Goal: Information Seeking & Learning: Compare options

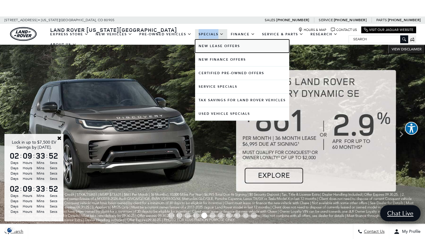
click at [211, 45] on link "New Lease Offers" at bounding box center [242, 46] width 94 height 13
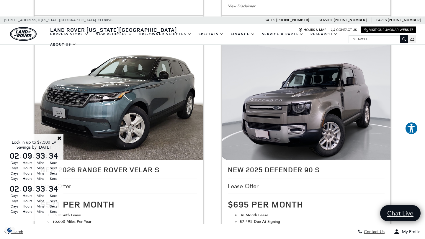
scroll to position [346, 0]
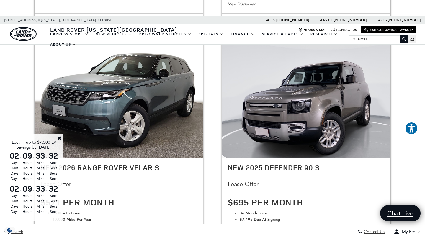
click at [58, 138] on link "Close" at bounding box center [59, 138] width 5 height 5
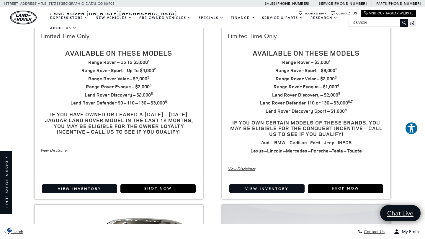
scroll to position [0, 0]
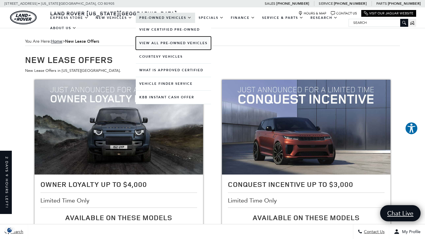
click at [173, 40] on link "View All Pre-Owned Vehicles" at bounding box center [173, 43] width 75 height 13
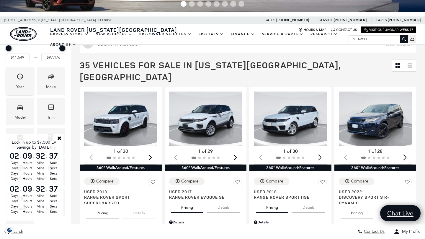
click at [12, 85] on div "Year" at bounding box center [20, 80] width 28 height 27
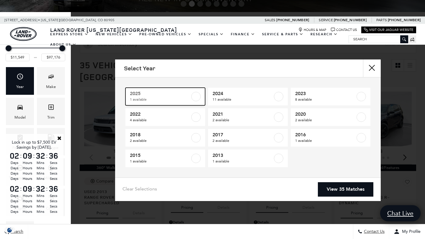
click at [165, 97] on span "1 available" at bounding box center [160, 100] width 60 height 6
type input "$50,479"
checkbox input "true"
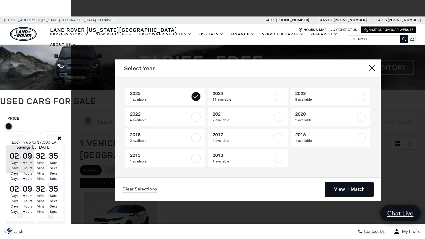
click at [348, 186] on link "View 1 Match" at bounding box center [349, 190] width 48 height 14
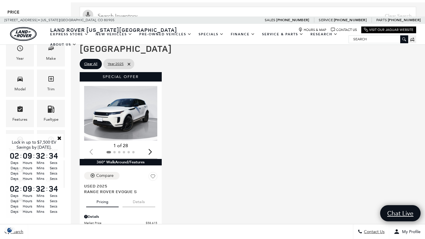
scroll to position [107, 0]
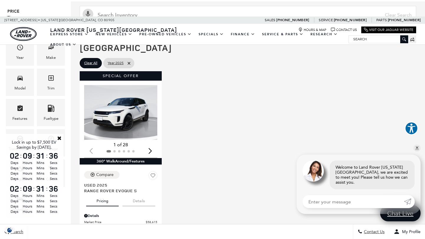
click at [201, 131] on div "Special Offer Loading... (28) View All Photos 1 of 28 360° WalkAround/Features …" at bounding box center [247, 162] width 339 height 185
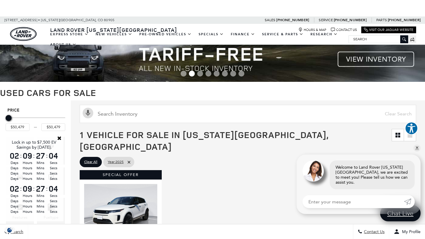
scroll to position [13, 0]
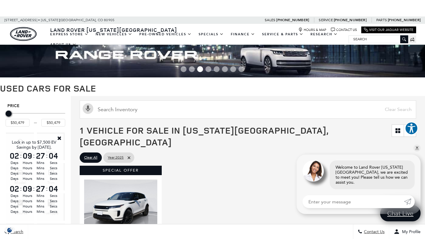
click at [58, 136] on link "Close" at bounding box center [59, 138] width 5 height 5
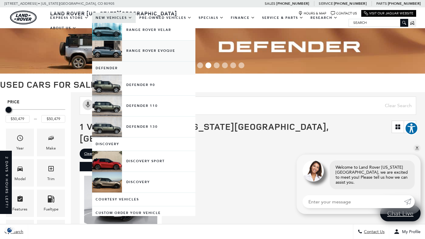
scroll to position [113, 0]
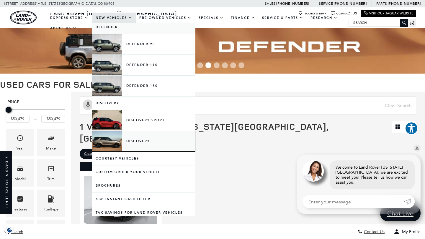
click at [138, 138] on link "Discovery" at bounding box center [143, 141] width 103 height 21
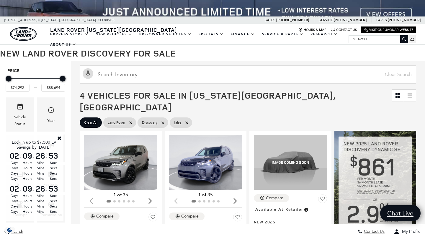
click at [60, 137] on link "Close" at bounding box center [59, 138] width 5 height 5
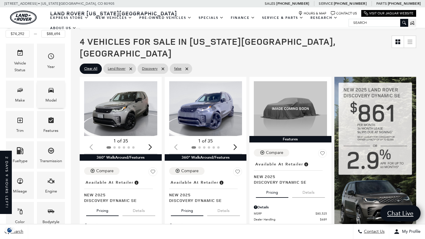
scroll to position [88, 0]
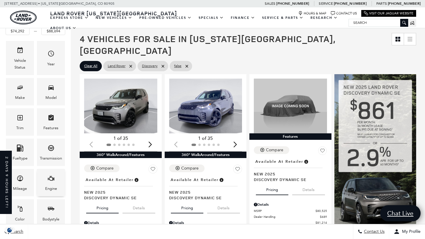
click at [58, 175] on div "Engine" at bounding box center [51, 182] width 28 height 27
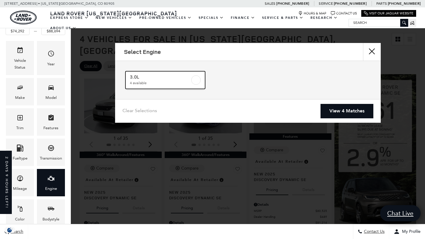
click at [199, 79] on label at bounding box center [195, 79] width 9 height 9
checkbox input "true"
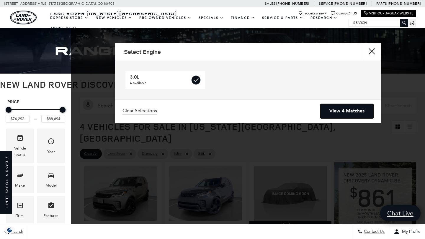
click at [346, 114] on link "View 4 Matches" at bounding box center [346, 111] width 53 height 14
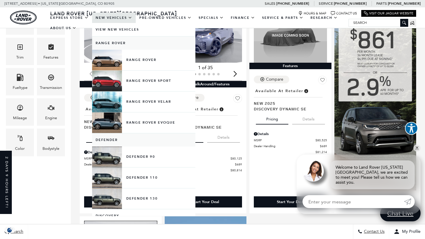
scroll to position [111, 0]
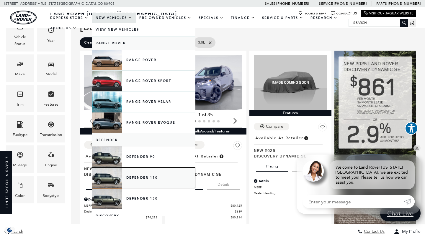
click at [147, 179] on link "Defender 110" at bounding box center [143, 178] width 103 height 21
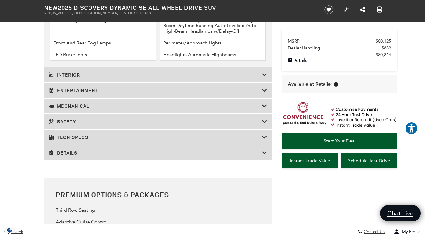
scroll to position [961, 0]
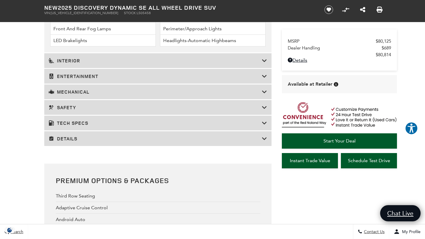
click at [176, 137] on h3 "Details" at bounding box center [155, 139] width 213 height 6
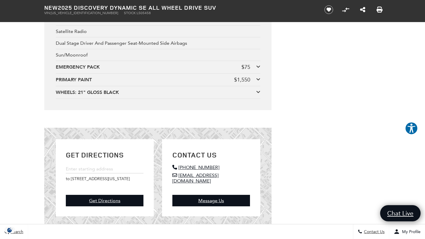
scroll to position [1993, 0]
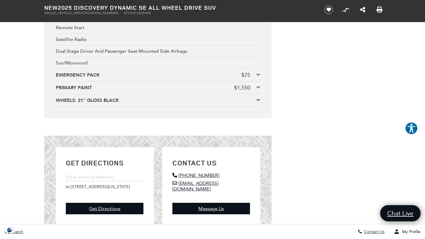
click at [256, 100] on icon at bounding box center [258, 100] width 4 height 5
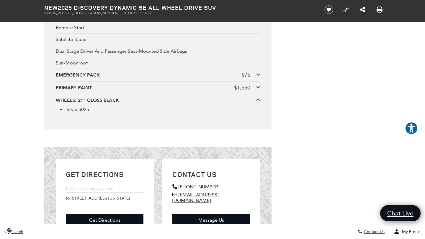
click at [255, 88] on div "PRIMARY PAINT $1,550" at bounding box center [158, 88] width 204 height 6
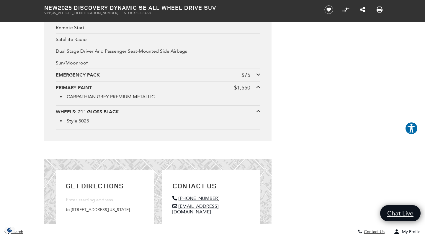
click at [254, 76] on div "EMERGENCY PACK $75" at bounding box center [158, 75] width 204 height 6
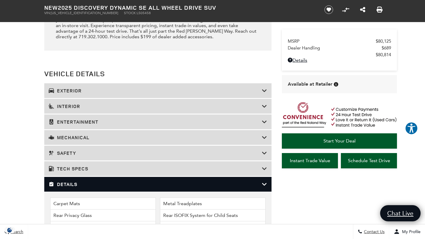
scroll to position [777, 0]
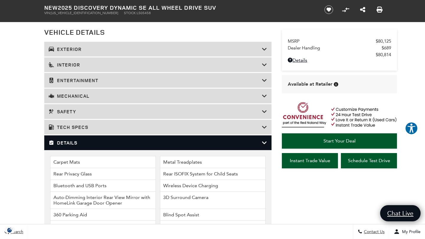
click at [115, 110] on h3 "Safety" at bounding box center [155, 112] width 213 height 6
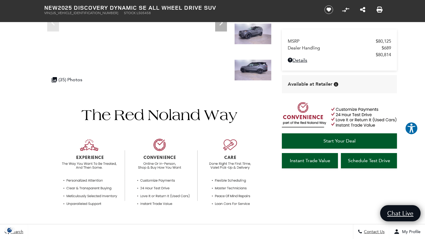
scroll to position [0, 0]
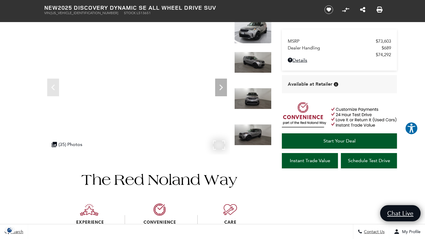
scroll to position [66, 0]
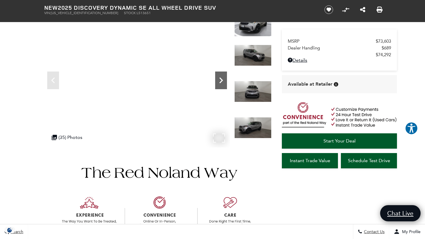
click at [217, 80] on icon "Next" at bounding box center [221, 81] width 12 height 12
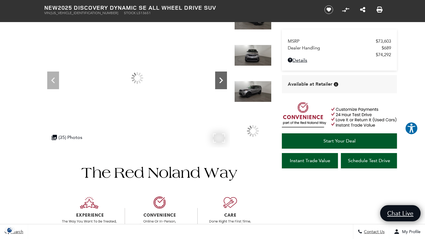
click at [217, 80] on icon "Next" at bounding box center [221, 81] width 12 height 12
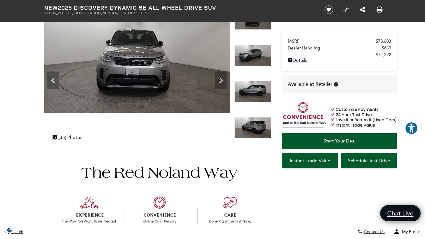
click at [252, 81] on img at bounding box center [252, 91] width 37 height 21
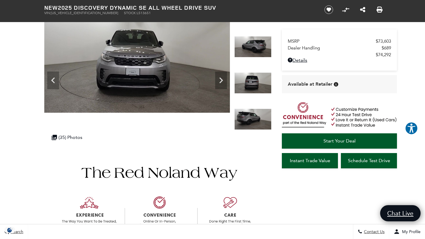
click at [264, 73] on div at bounding box center [252, 91] width 37 height 36
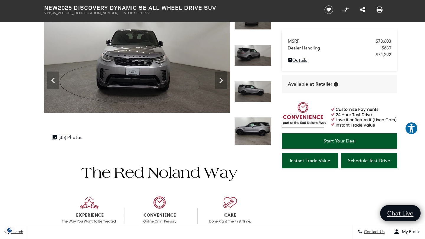
click at [262, 16] on section "New 2025 Discovery Dynamic SE All Wheel Drive SUV VIN: SALRL4EU5S2513651 Stock:…" at bounding box center [212, 63] width 354 height 169
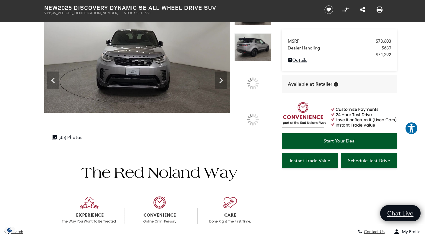
click at [256, 2] on section "New 2025 Discovery Dynamic SE All Wheel Drive SUV VIN: SALRL4EU5S2513651 Stock:…" at bounding box center [212, 63] width 354 height 169
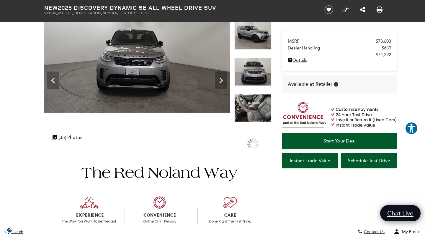
click at [255, 6] on section "New 2025 Discovery Dynamic SE All Wheel Drive SUV VIN: SALRL4EU5S2513651 Stock:…" at bounding box center [212, 63] width 354 height 169
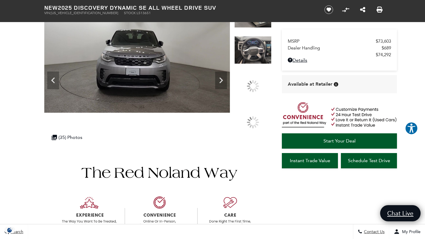
click at [254, 13] on section "New 2025 Discovery Dynamic SE All Wheel Drive SUV VIN: SALRL4EU5S2513651 Stock:…" at bounding box center [212, 63] width 354 height 169
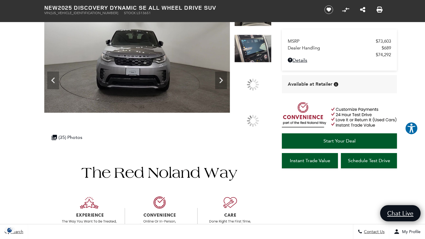
click at [256, 3] on section "New 2025 Discovery Dynamic SE All Wheel Drive SUV VIN: SALRL4EU5S2513651 Stock:…" at bounding box center [212, 63] width 354 height 169
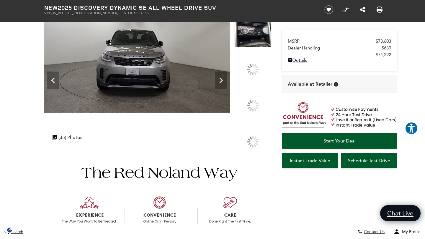
click at [265, 24] on img at bounding box center [252, 33] width 37 height 28
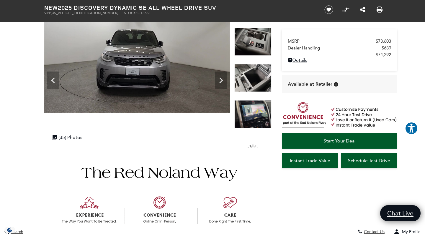
click at [262, 64] on img at bounding box center [252, 78] width 37 height 28
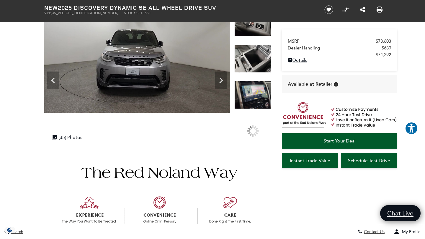
click at [256, 103] on img at bounding box center [252, 95] width 37 height 28
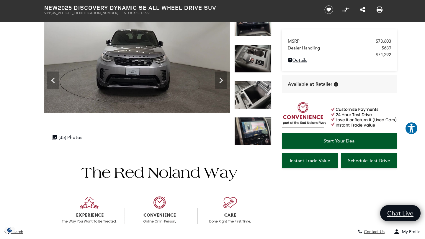
click at [260, 127] on img at bounding box center [252, 131] width 37 height 28
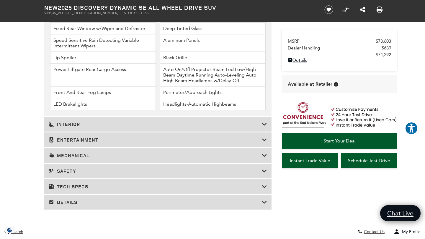
scroll to position [915, 0]
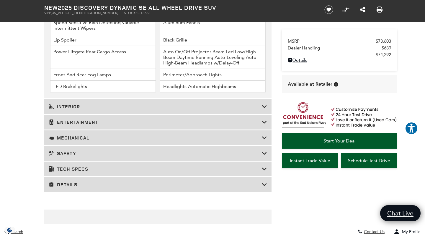
click at [234, 168] on h3 "Tech Specs" at bounding box center [155, 169] width 213 height 6
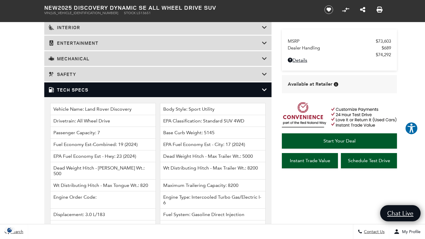
scroll to position [806, 0]
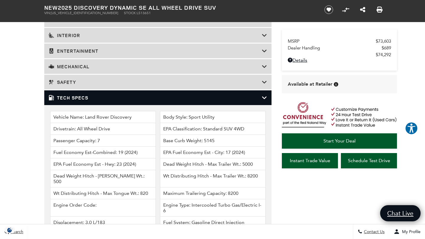
click at [220, 96] on h3 "Tech Specs" at bounding box center [155, 98] width 213 height 6
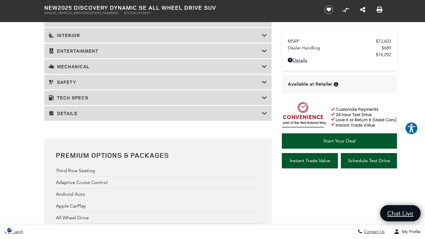
click at [193, 56] on div "Entertainment" at bounding box center [157, 51] width 227 height 15
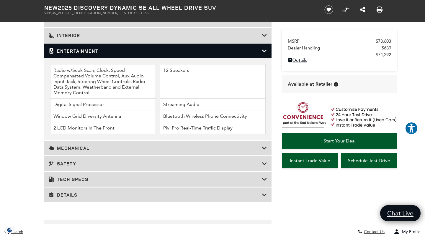
click at [192, 54] on div "Entertainment" at bounding box center [157, 51] width 227 height 15
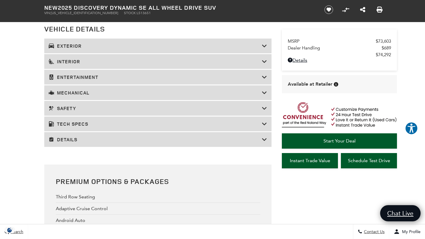
scroll to position [775, 0]
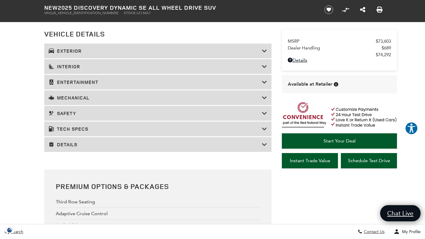
click at [192, 55] on div "Exterior" at bounding box center [157, 51] width 227 height 15
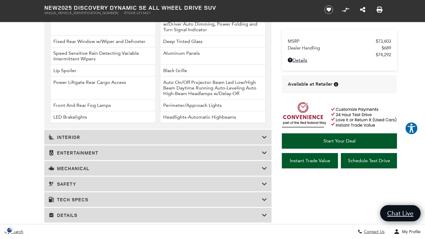
scroll to position [890, 0]
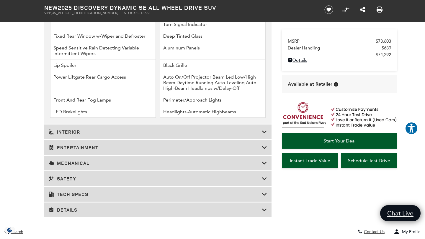
click at [178, 179] on h3 "Safety" at bounding box center [155, 179] width 213 height 6
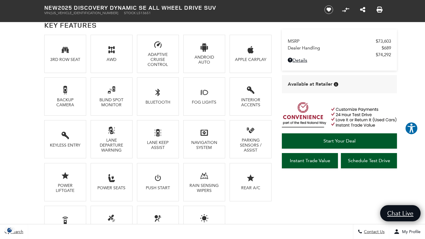
scroll to position [421, 0]
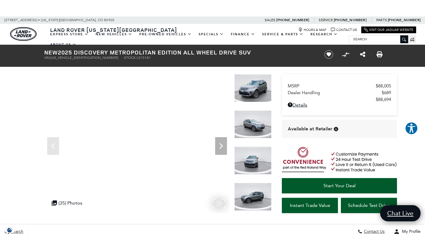
scroll to position [10, 0]
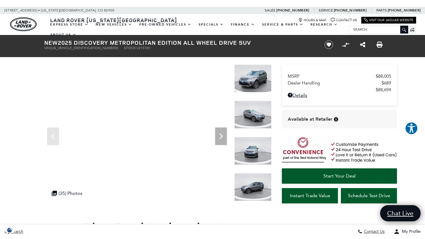
click at [134, 41] on h1 "New 2025 Discovery Metropolitan Edition All Wheel Drive SUV" at bounding box center [179, 43] width 270 height 6
click at [101, 44] on h1 "New 2025 Discovery Metropolitan Edition All Wheel Drive SUV" at bounding box center [179, 43] width 270 height 6
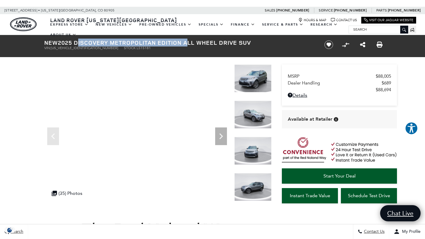
drag, startPoint x: 75, startPoint y: 44, endPoint x: 185, endPoint y: 44, distance: 110.6
click at [185, 44] on h1 "New 2025 Discovery Metropolitan Edition All Wheel Drive SUV" at bounding box center [179, 43] width 270 height 6
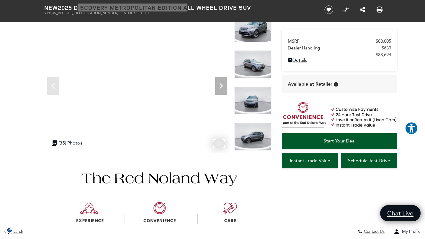
scroll to position [61, 0]
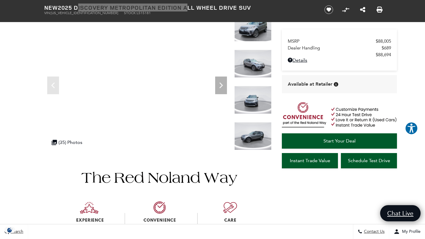
click at [262, 33] on img at bounding box center [252, 28] width 37 height 28
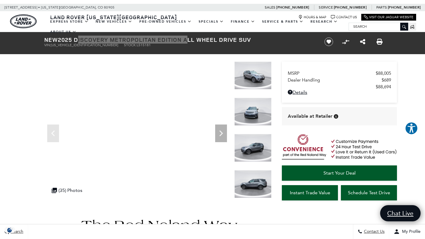
scroll to position [0, 0]
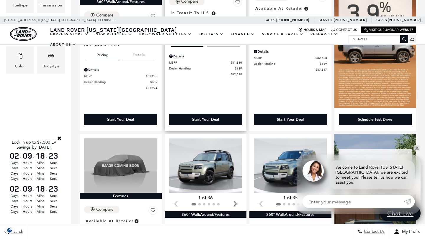
scroll to position [243, 0]
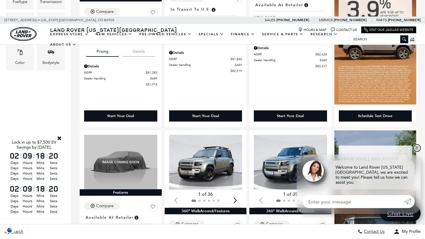
click at [415, 152] on link "✕" at bounding box center [416, 148] width 7 height 7
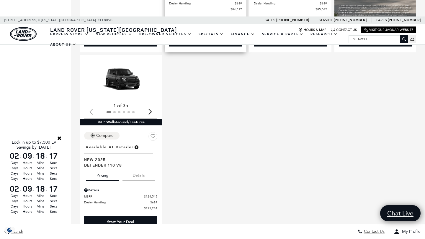
scroll to position [535, 0]
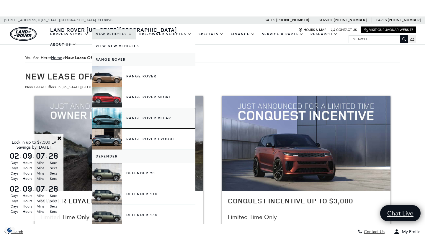
click at [131, 121] on link "Range Rover Velar" at bounding box center [143, 118] width 103 height 21
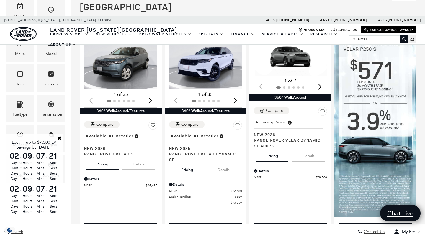
scroll to position [215, 0]
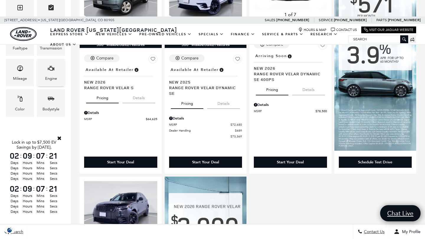
click at [55, 73] on div "Engine" at bounding box center [51, 72] width 28 height 27
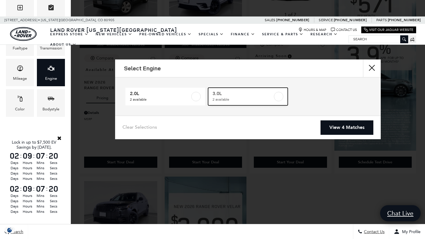
click at [254, 99] on span "2 available" at bounding box center [242, 100] width 60 height 6
type input "$78,500"
checkbox input "true"
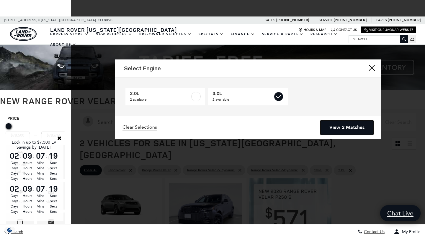
click at [356, 132] on link "View 2 Matches" at bounding box center [346, 128] width 53 height 14
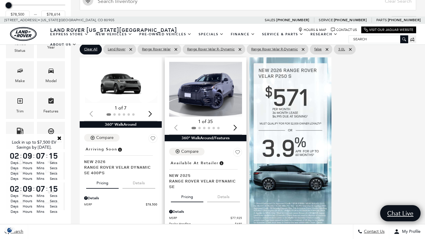
scroll to position [119, 0]
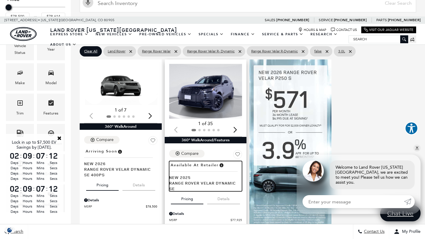
click at [201, 180] on span "Range Rover Velar Dynamic SE" at bounding box center [203, 185] width 69 height 11
